Goal: Find specific fact: Find specific fact

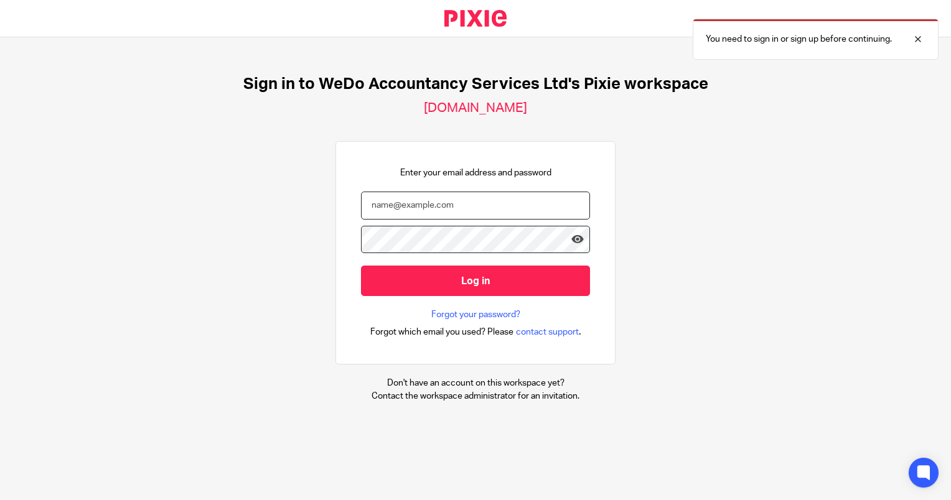
click at [413, 198] on input "email" at bounding box center [475, 206] width 229 height 28
type input "oliver@wedo.finance"
click at [361, 266] on input "Log in" at bounding box center [475, 281] width 229 height 30
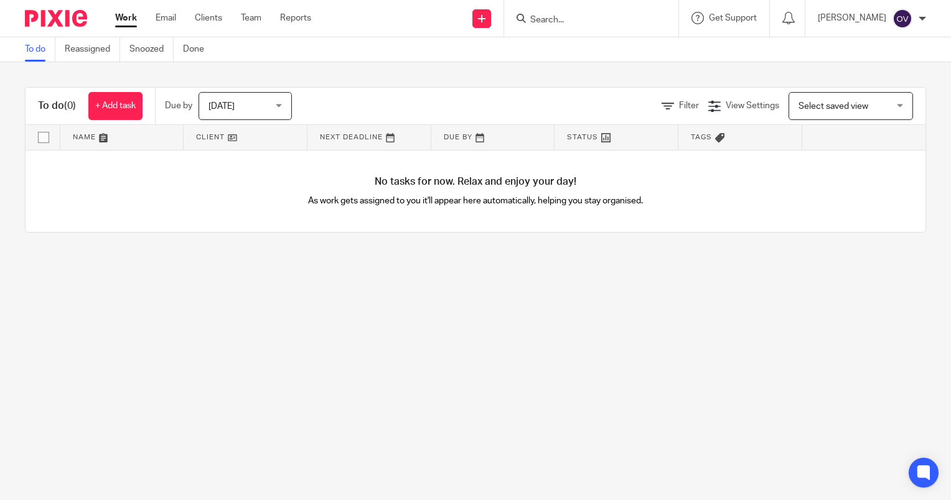
click at [208, 27] on div "Work Email Clients Team Reports Work Email Clients Team Reports Settings" at bounding box center [216, 18] width 227 height 37
click at [212, 22] on link "Clients" at bounding box center [208, 18] width 27 height 12
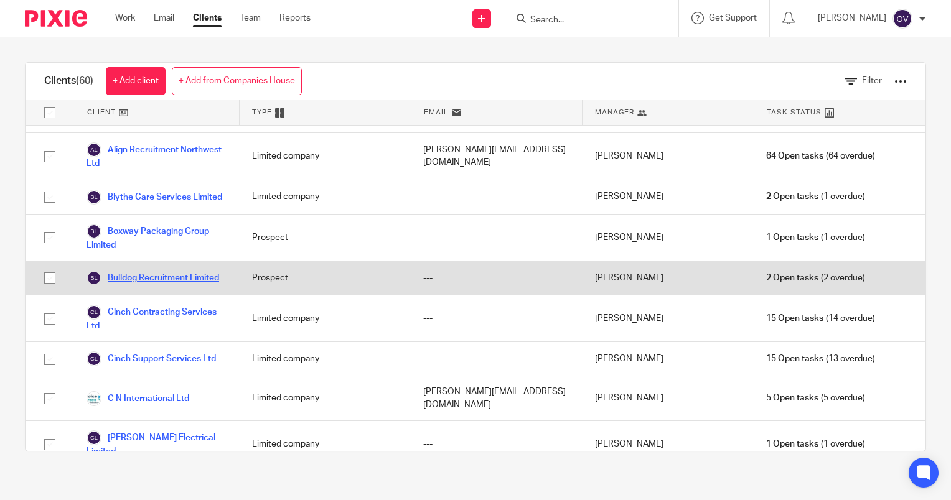
scroll to position [40, 0]
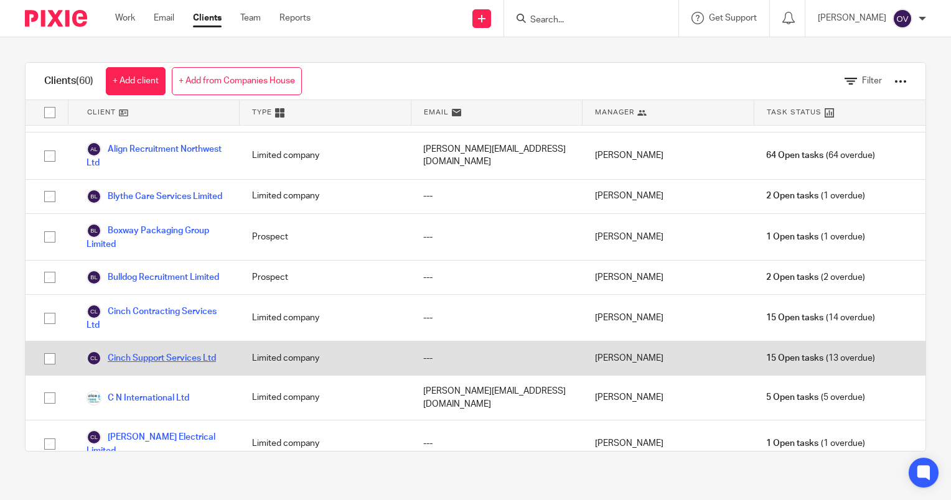
click at [147, 366] on link "Cinch Support Services Ltd" at bounding box center [150, 358] width 129 height 15
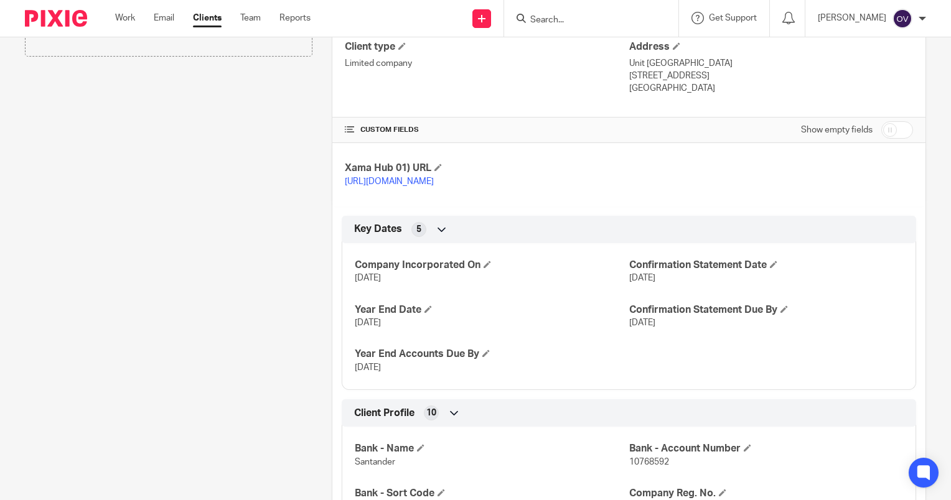
scroll to position [581, 0]
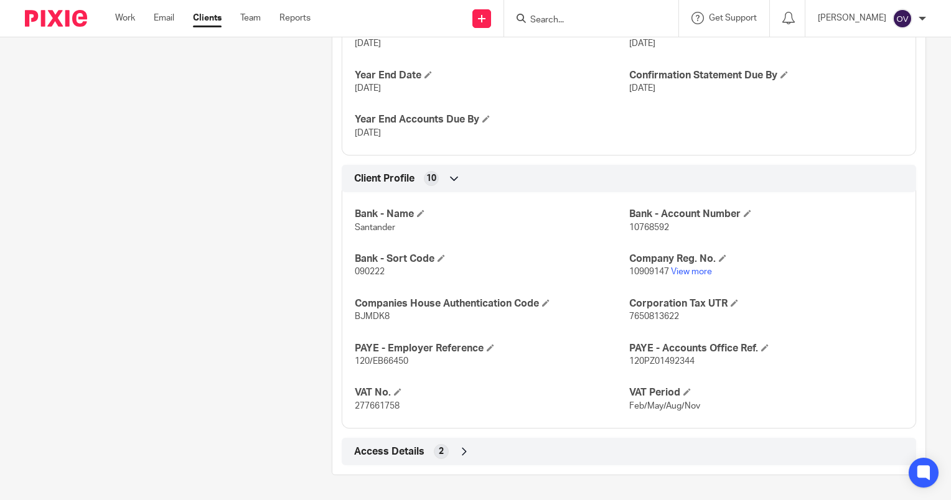
click at [413, 447] on span "Access Details" at bounding box center [389, 452] width 70 height 13
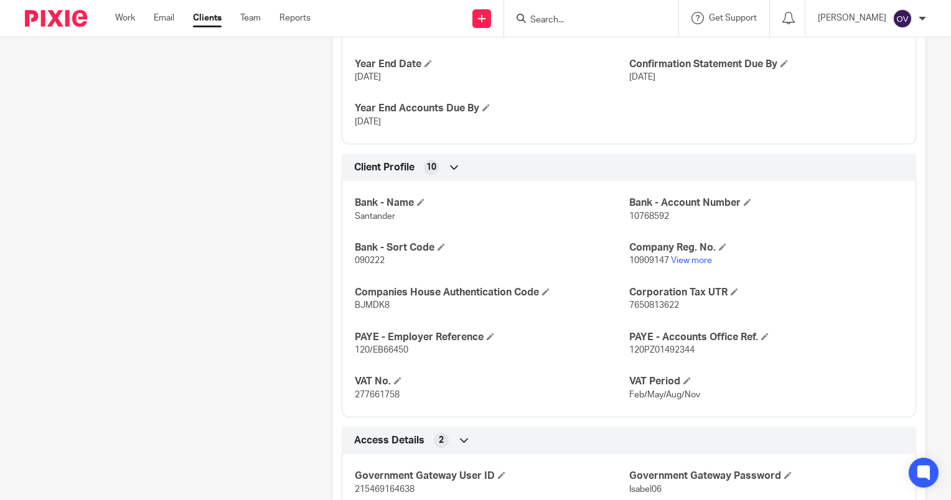
scroll to position [639, 0]
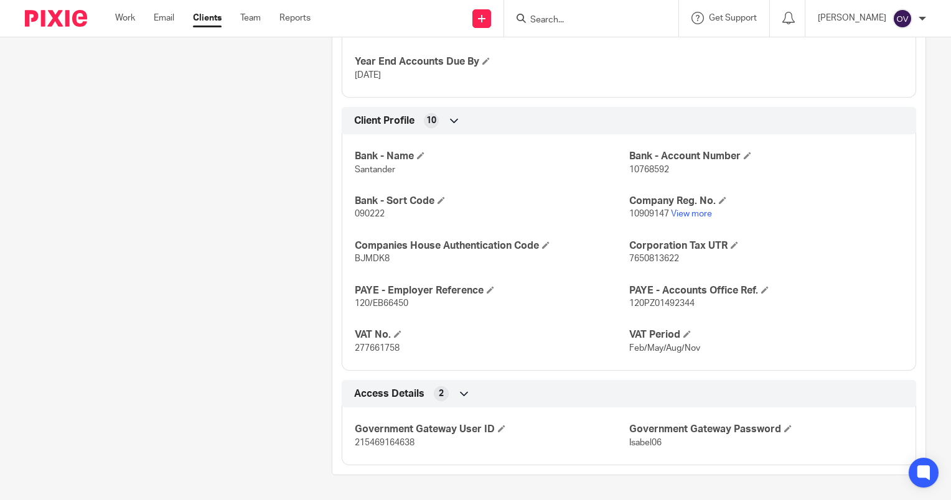
click at [386, 446] on span "215469164638" at bounding box center [385, 443] width 60 height 9
copy span "215469164638"
click at [641, 443] on span "Isabel06" at bounding box center [645, 443] width 32 height 9
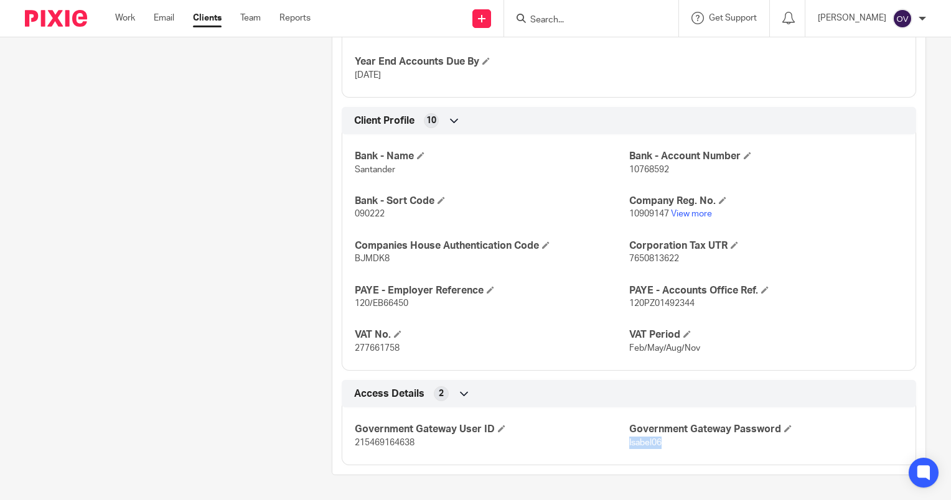
copy span "Isabel06"
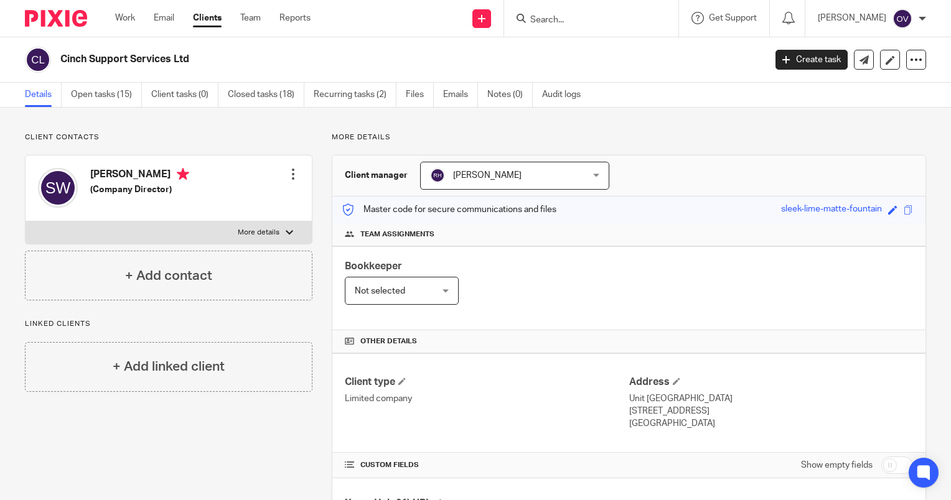
scroll to position [0, 0]
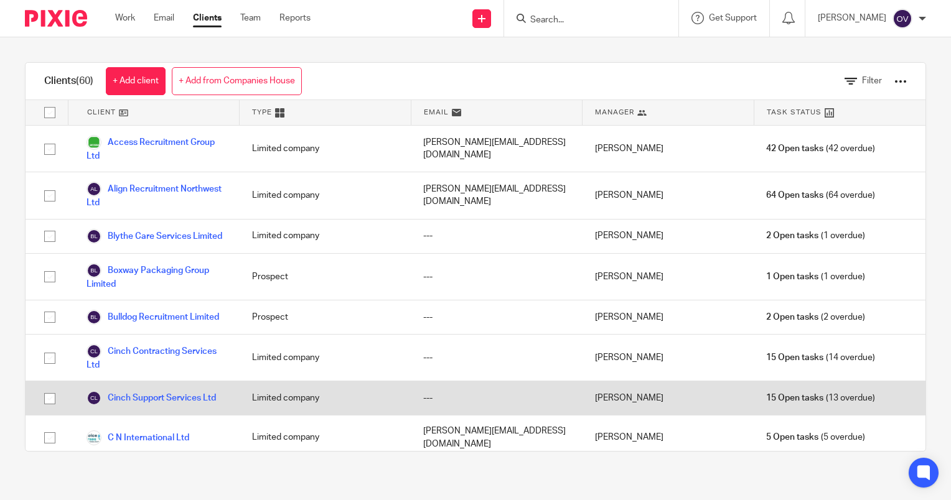
scroll to position [35, 0]
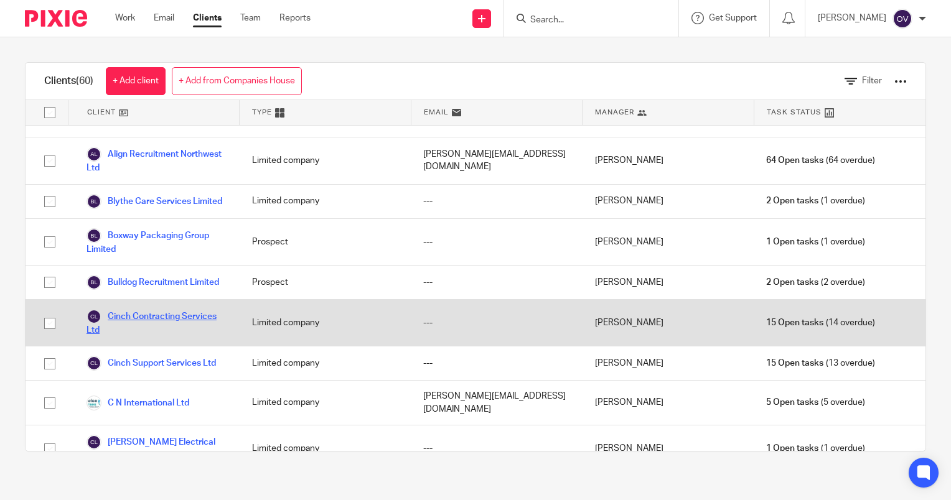
click at [180, 337] on link "Cinch Contracting Services Ltd" at bounding box center [156, 322] width 141 height 27
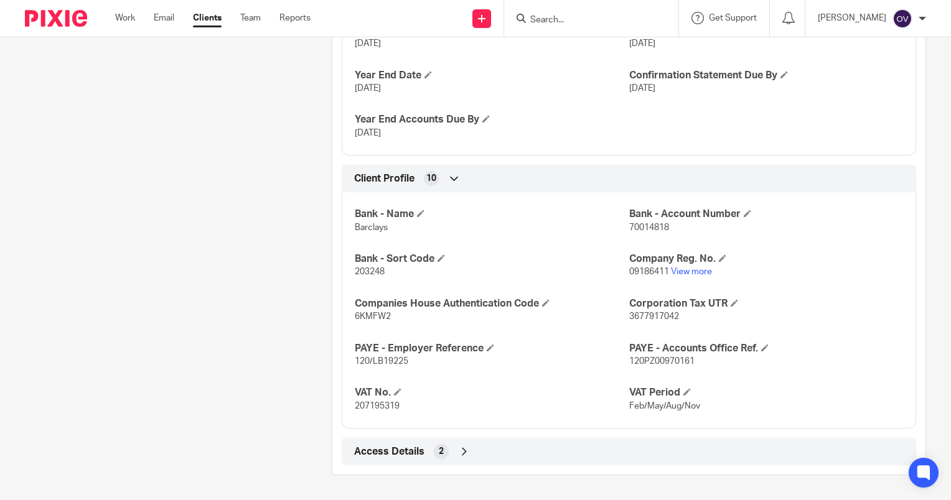
scroll to position [581, 0]
click at [449, 453] on div "Access Details 2" at bounding box center [629, 451] width 556 height 21
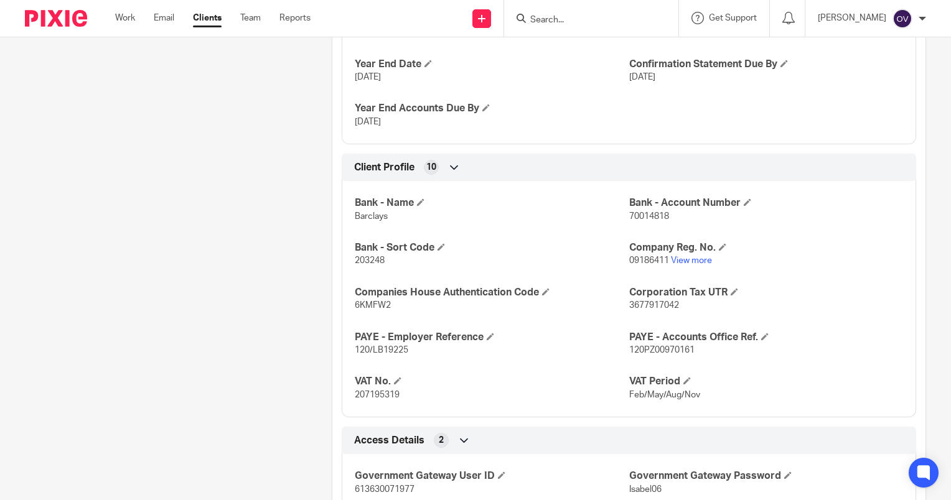
scroll to position [639, 0]
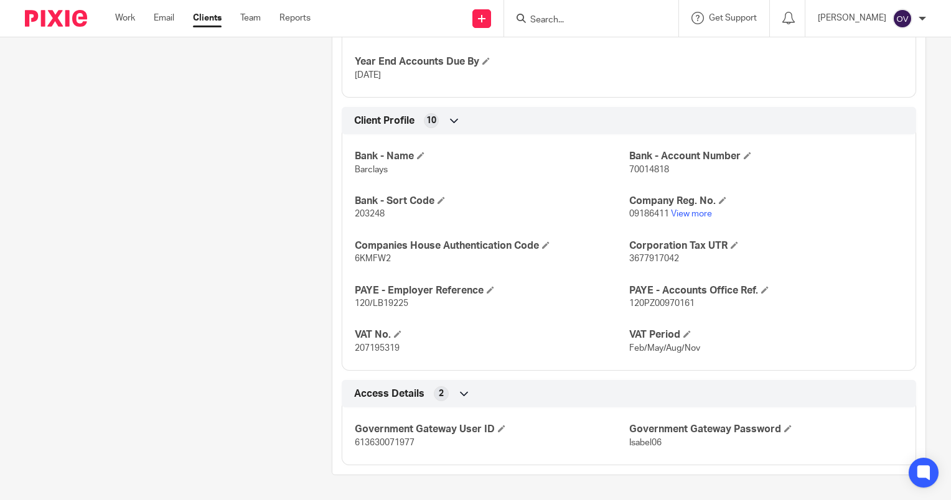
click at [383, 441] on span "613630071977" at bounding box center [385, 443] width 60 height 9
copy span "613630071977"
click at [644, 444] on span "Isabel06" at bounding box center [645, 443] width 32 height 9
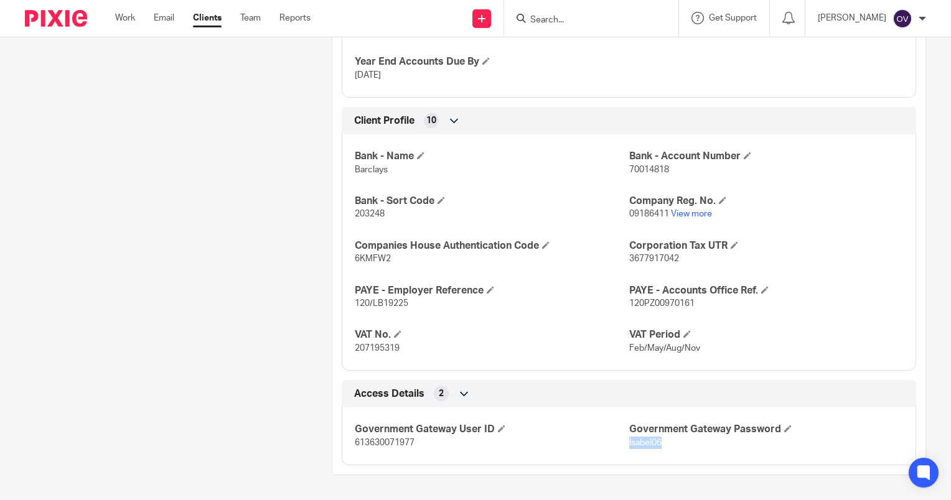
copy span "Isabel06"
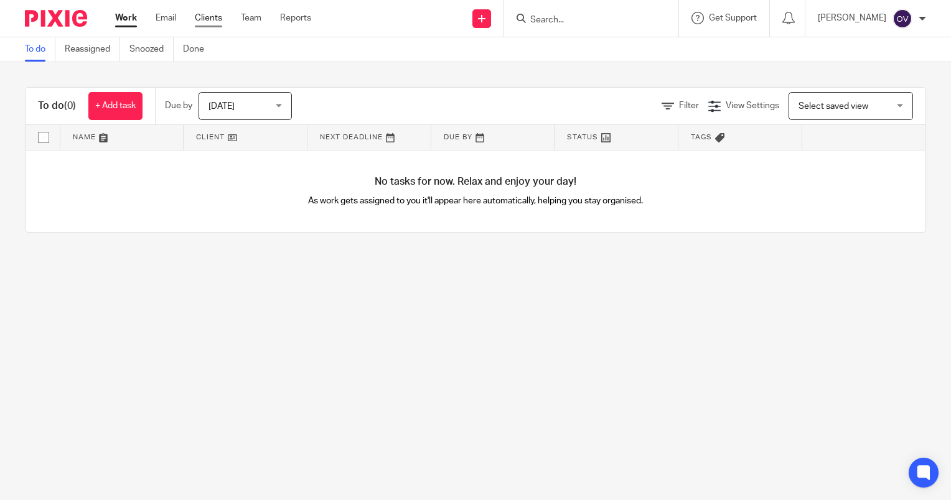
click at [212, 20] on link "Clients" at bounding box center [208, 18] width 27 height 12
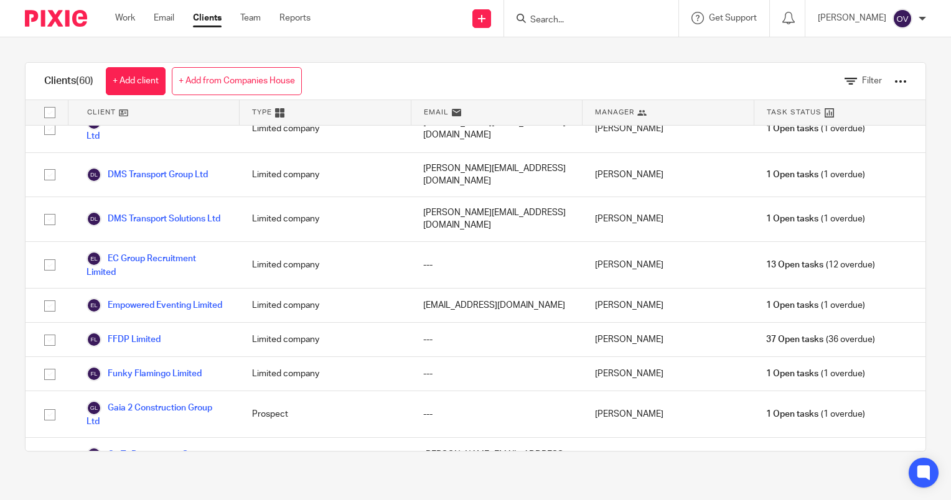
scroll to position [515, 0]
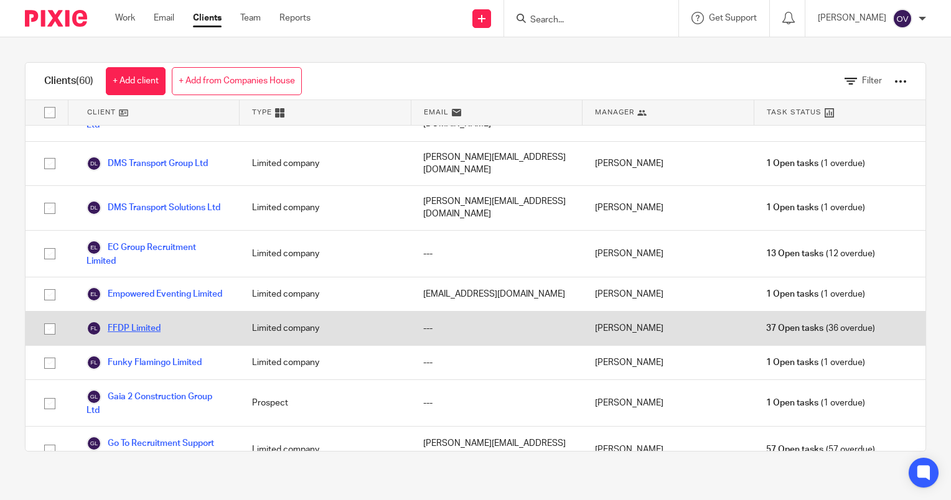
click at [147, 335] on link "FFDP Limited" at bounding box center [123, 328] width 74 height 15
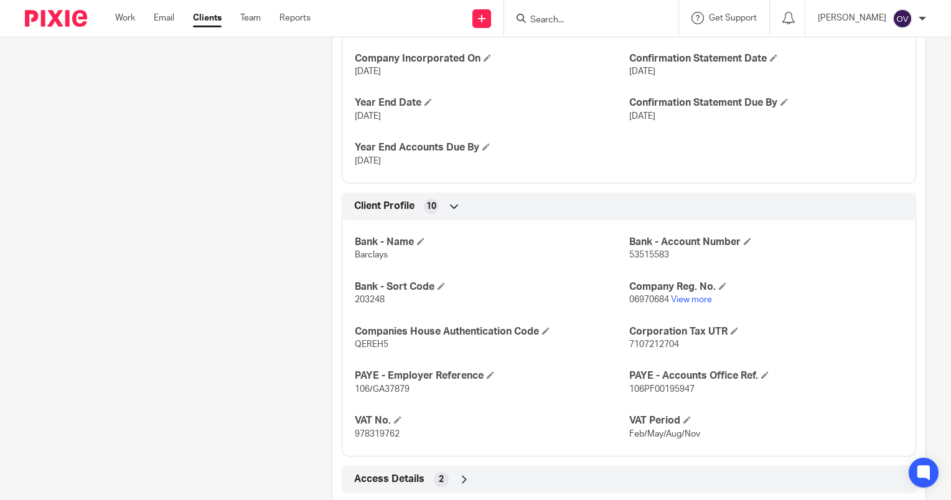
scroll to position [626, 0]
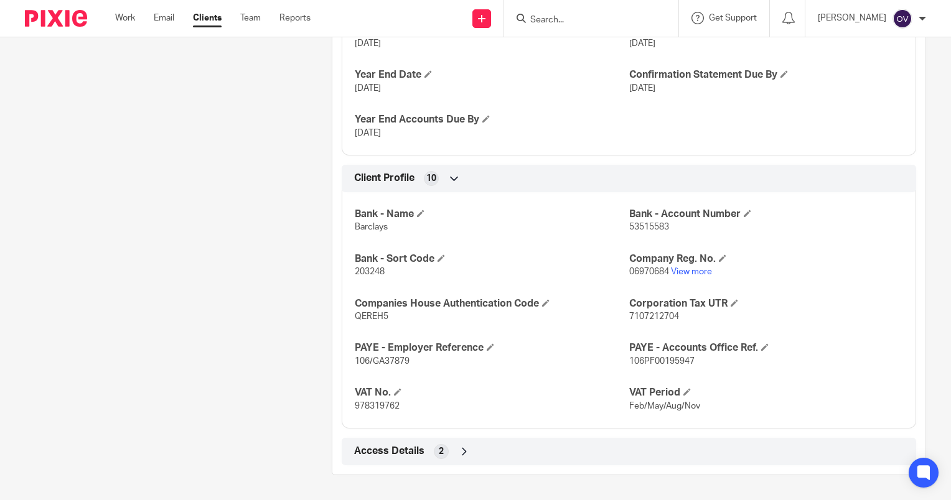
click at [393, 455] on span "Access Details" at bounding box center [389, 451] width 70 height 13
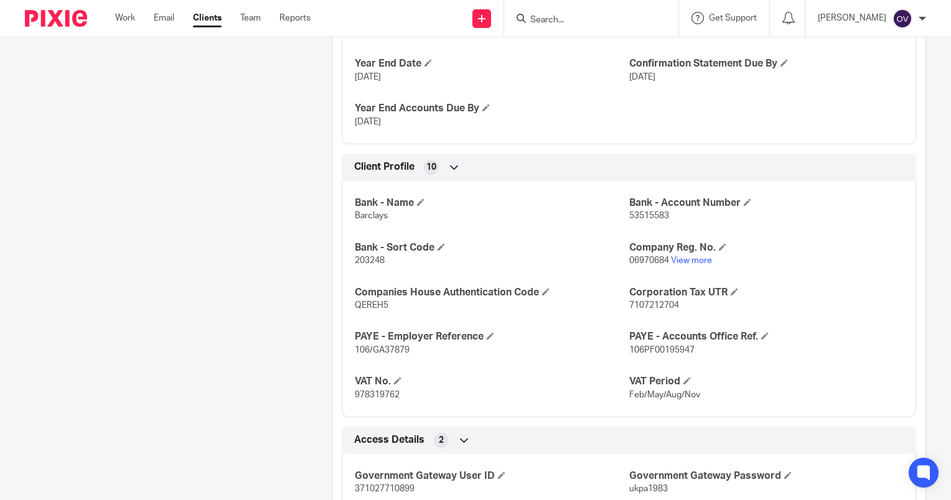
scroll to position [683, 0]
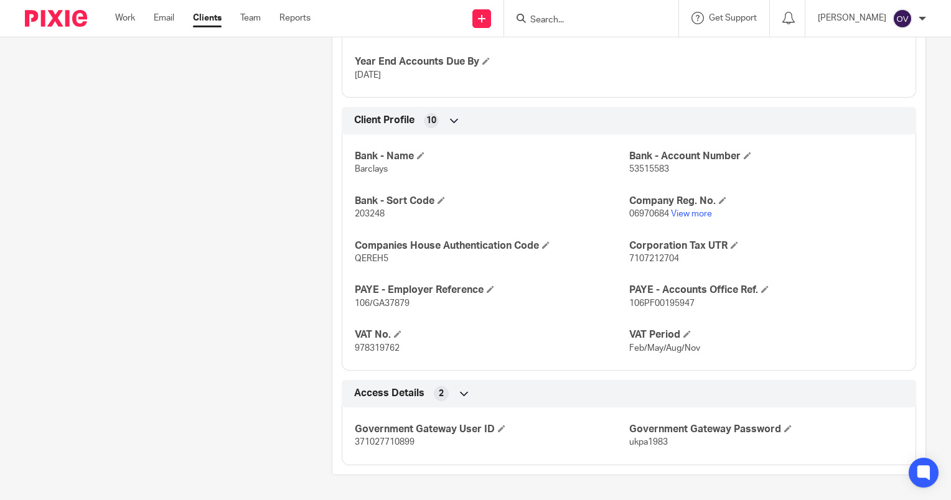
click at [380, 442] on span "371027710899" at bounding box center [385, 442] width 60 height 9
copy span "371027710899"
click at [652, 441] on span "ukpa1983" at bounding box center [648, 442] width 39 height 9
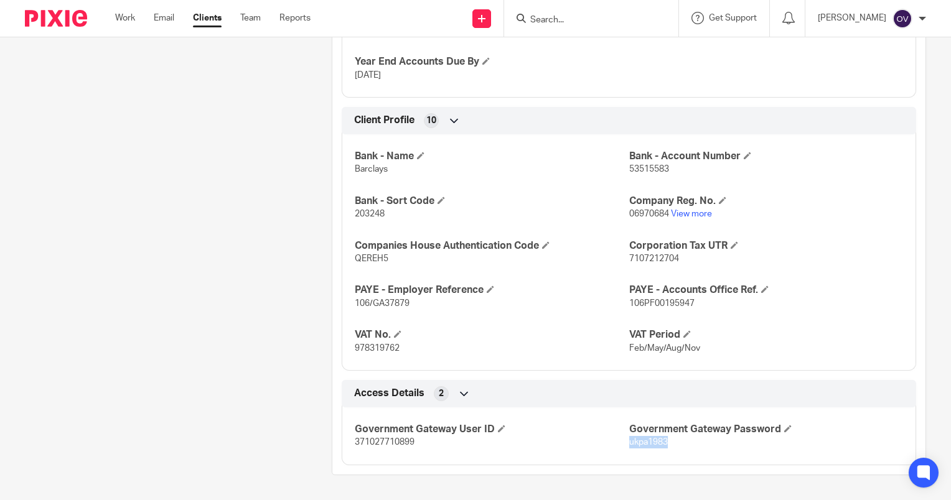
copy span "ukpa1983"
